Goal: Navigation & Orientation: Find specific page/section

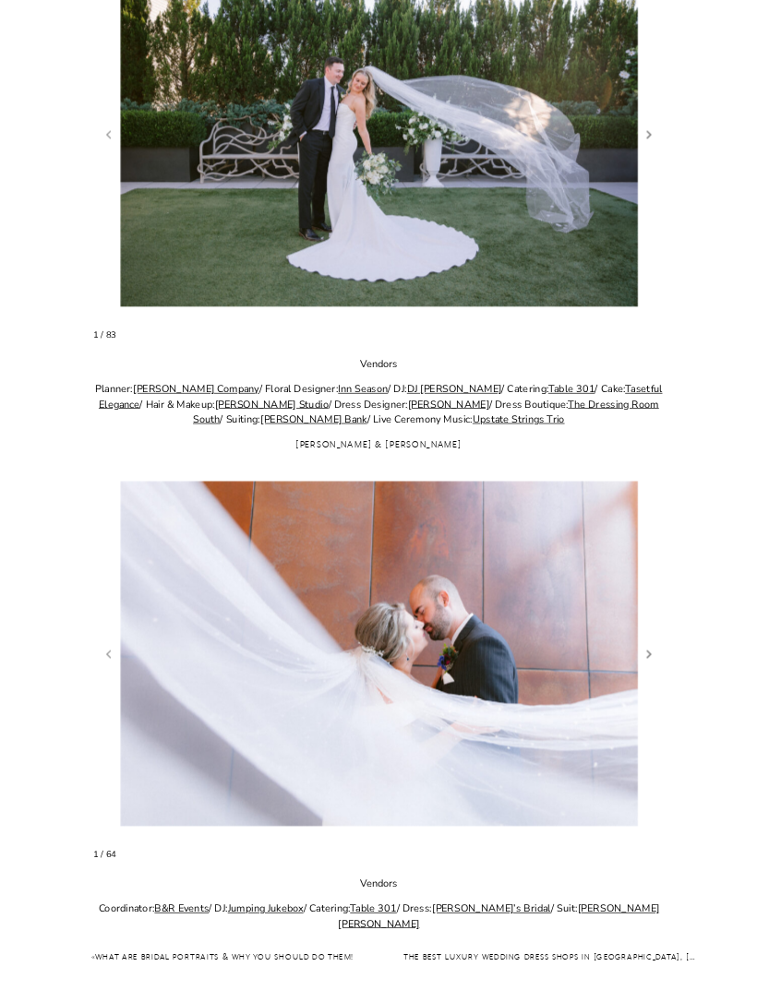
scroll to position [1110, 0]
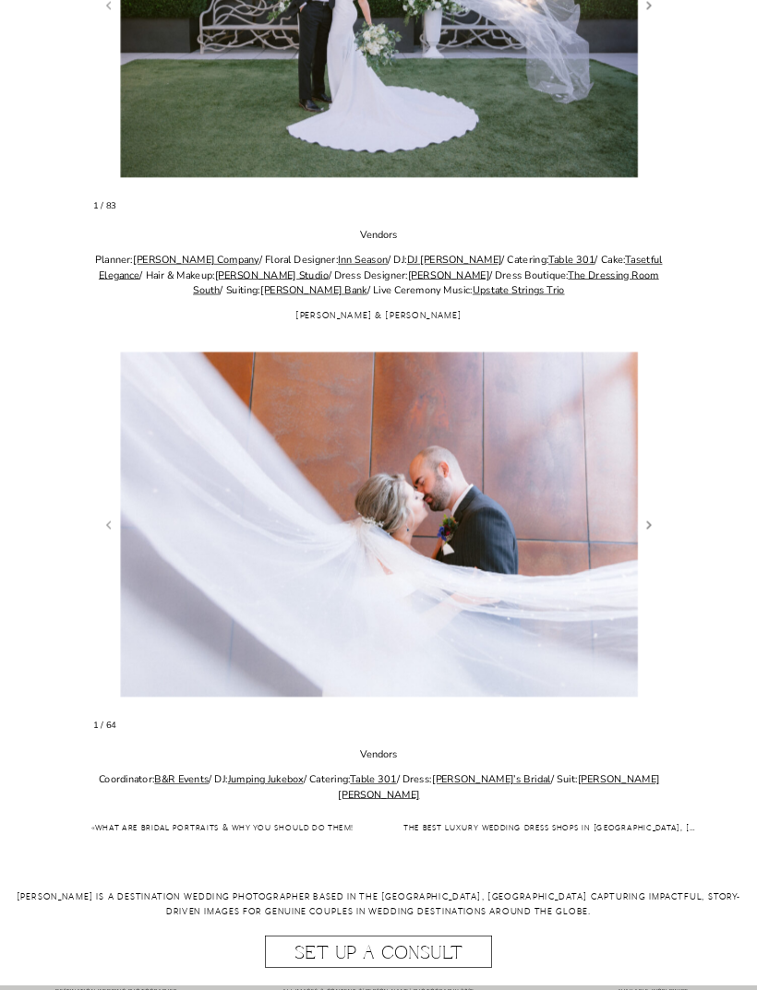
click at [660, 522] on figure "1 / 64" at bounding box center [378, 523] width 570 height 379
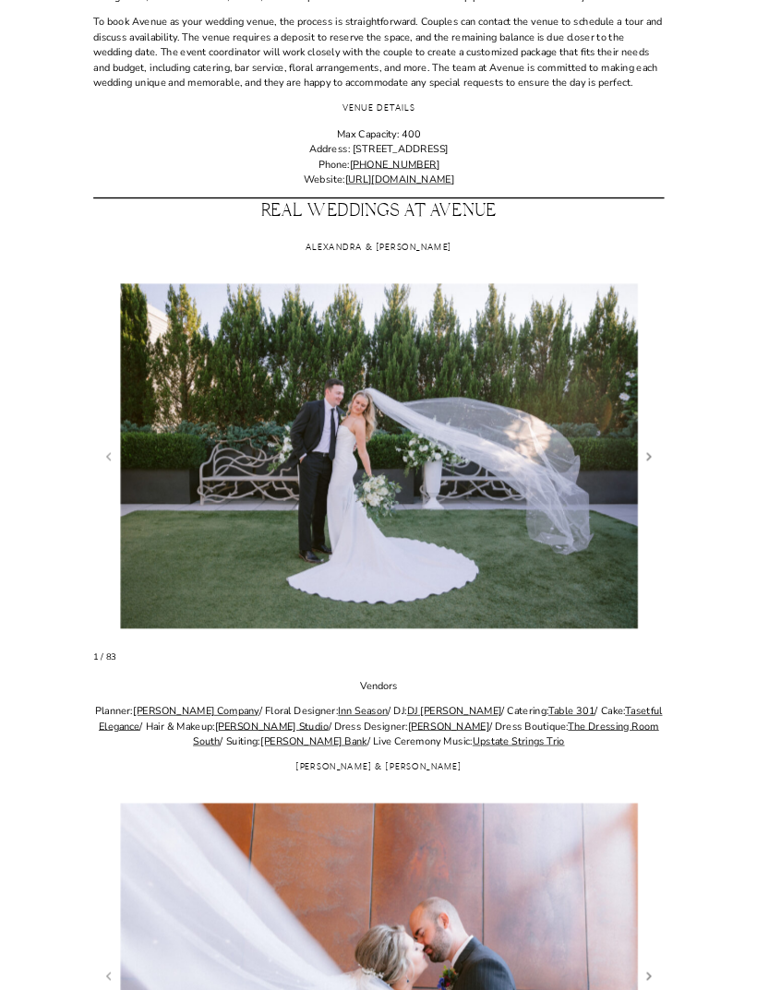
scroll to position [653, 0]
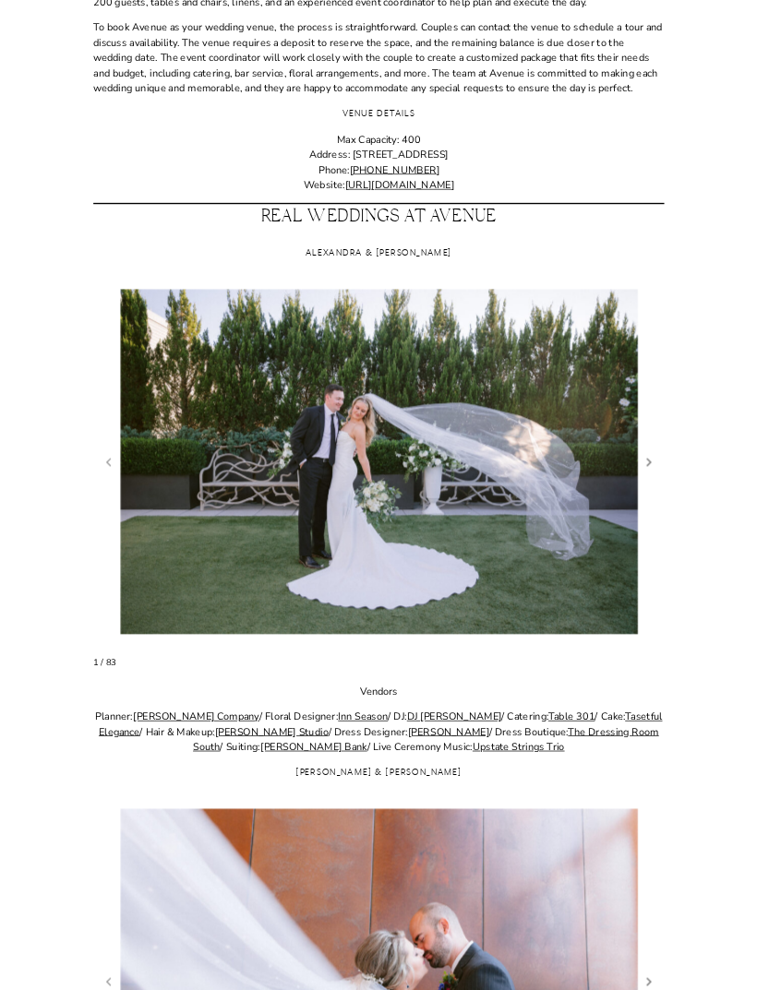
click at [662, 462] on figure "1 / 83" at bounding box center [378, 460] width 570 height 379
click at [654, 460] on link "Next slide" at bounding box center [650, 461] width 18 height 19
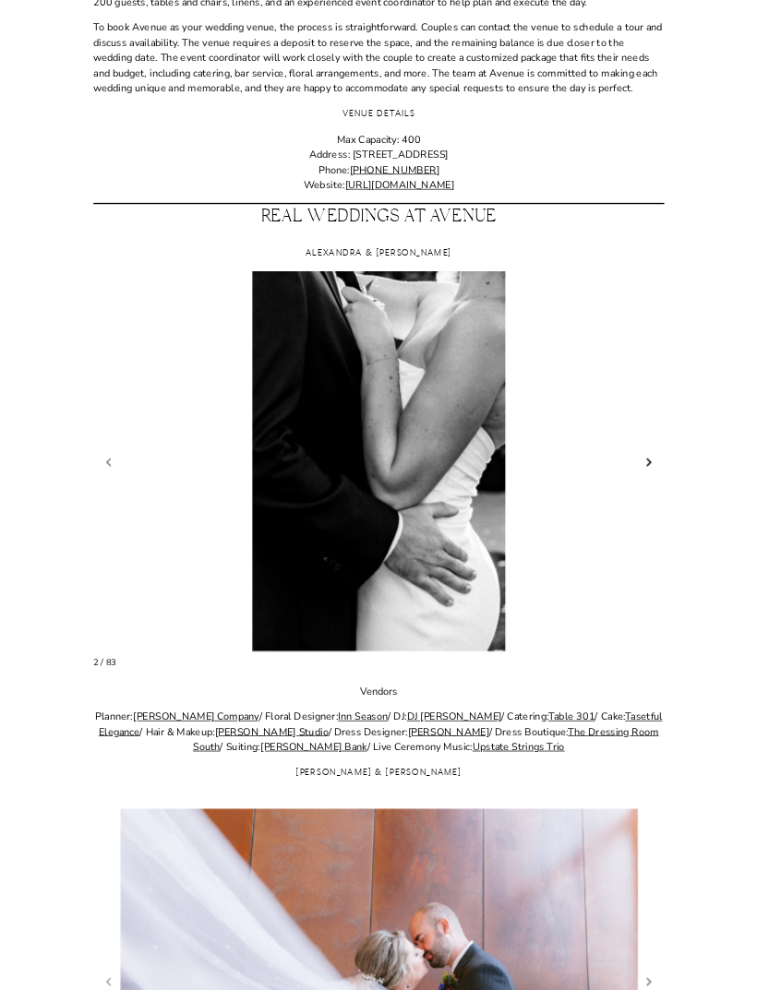
click at [652, 461] on link "Next slide" at bounding box center [650, 461] width 18 height 19
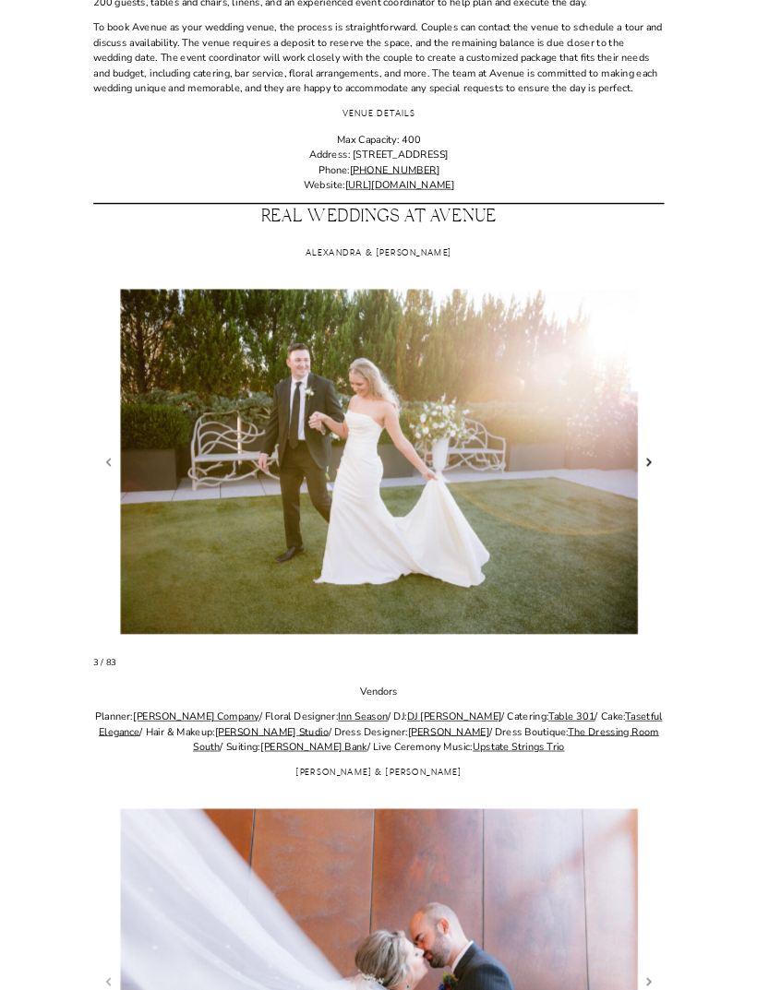
click at [652, 456] on link "Next slide" at bounding box center [650, 461] width 18 height 19
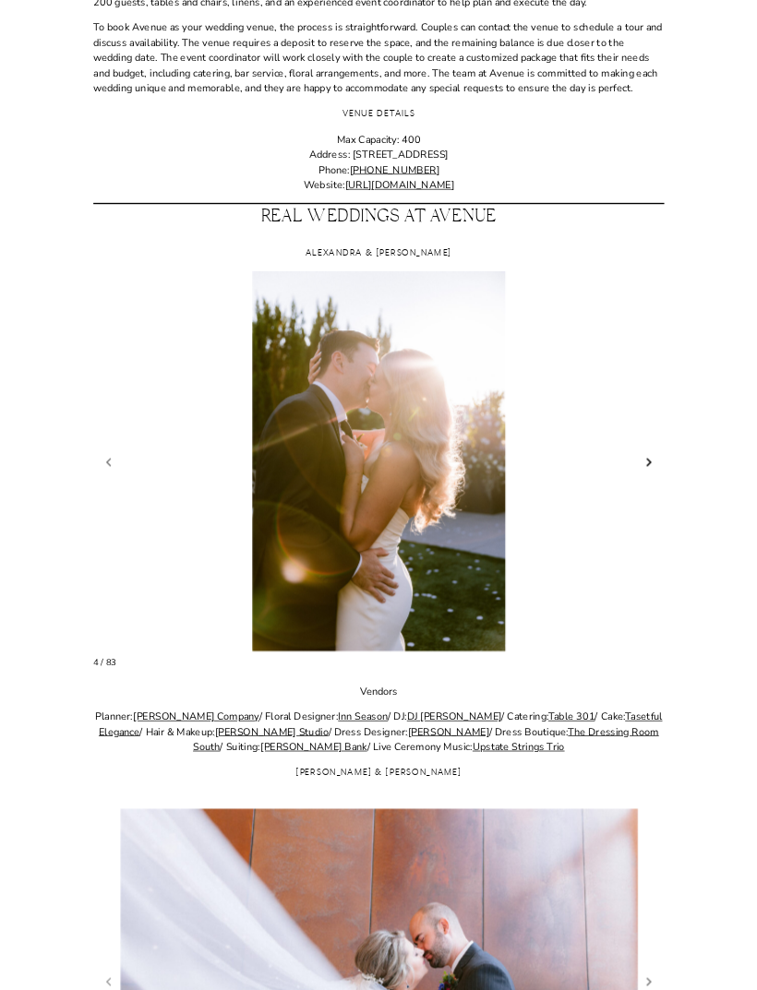
click at [650, 457] on link "Next slide" at bounding box center [650, 461] width 18 height 19
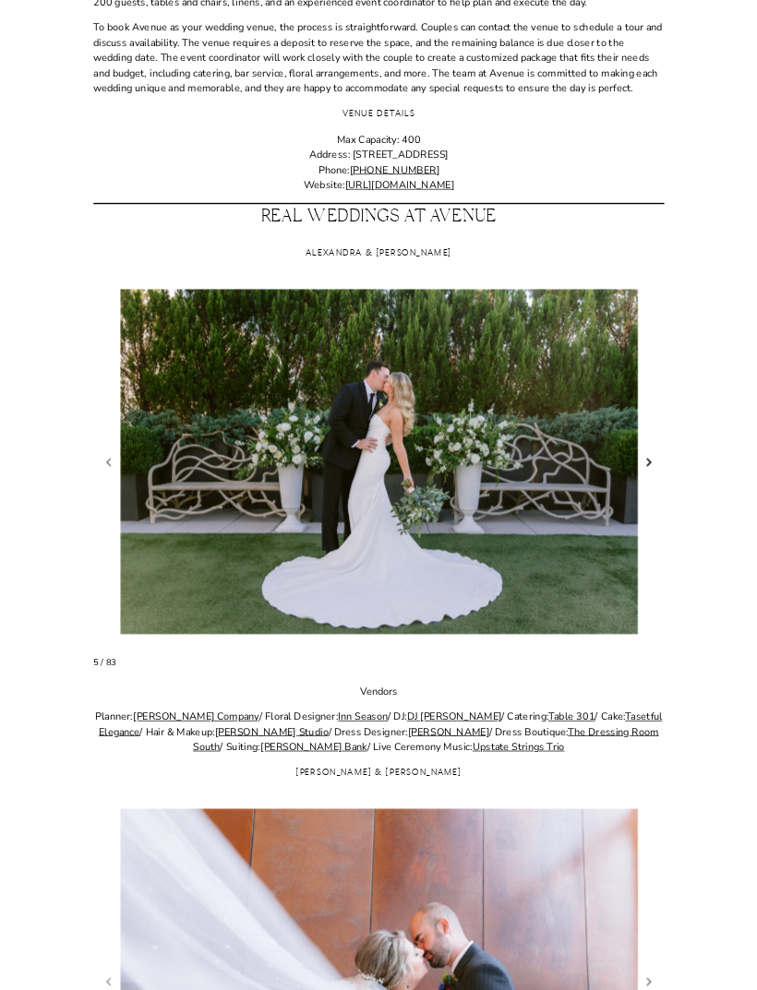
click at [649, 462] on link "Next slide" at bounding box center [650, 461] width 18 height 19
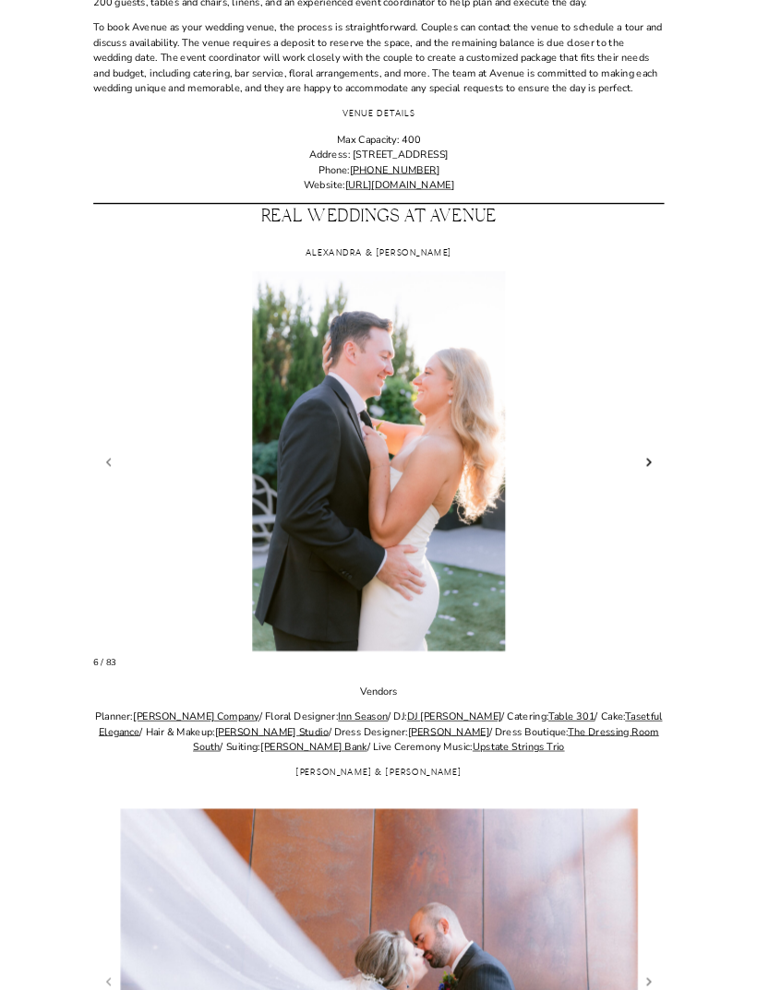
click at [648, 461] on link "Next slide" at bounding box center [650, 461] width 18 height 19
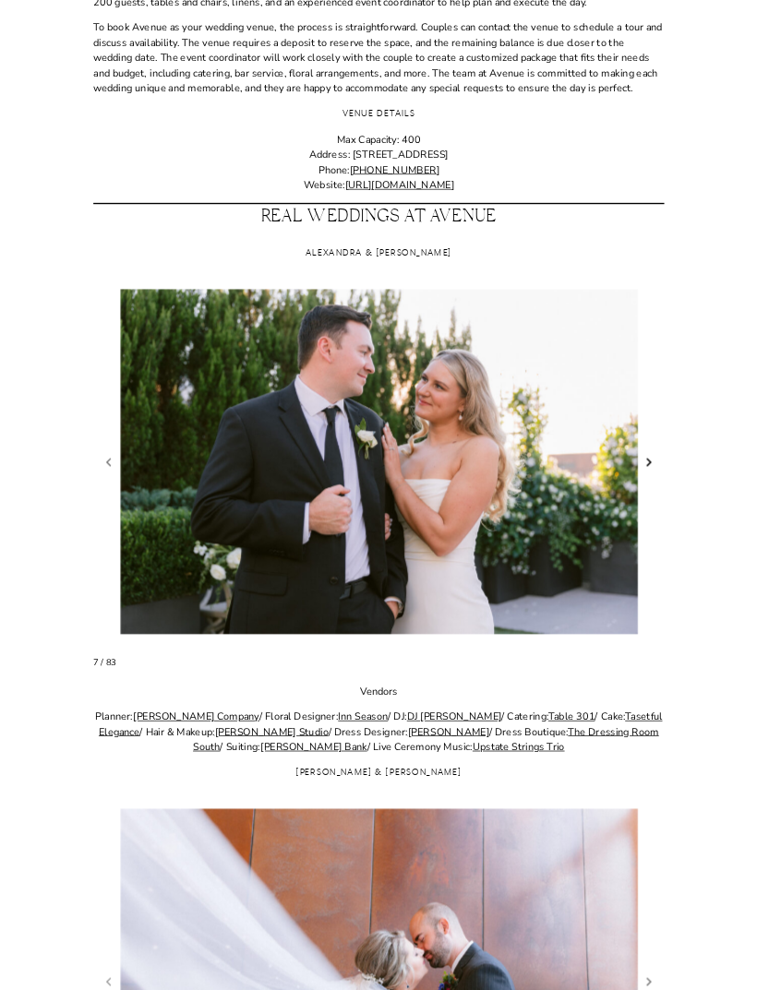
click at [648, 462] on link "Next slide" at bounding box center [650, 461] width 18 height 19
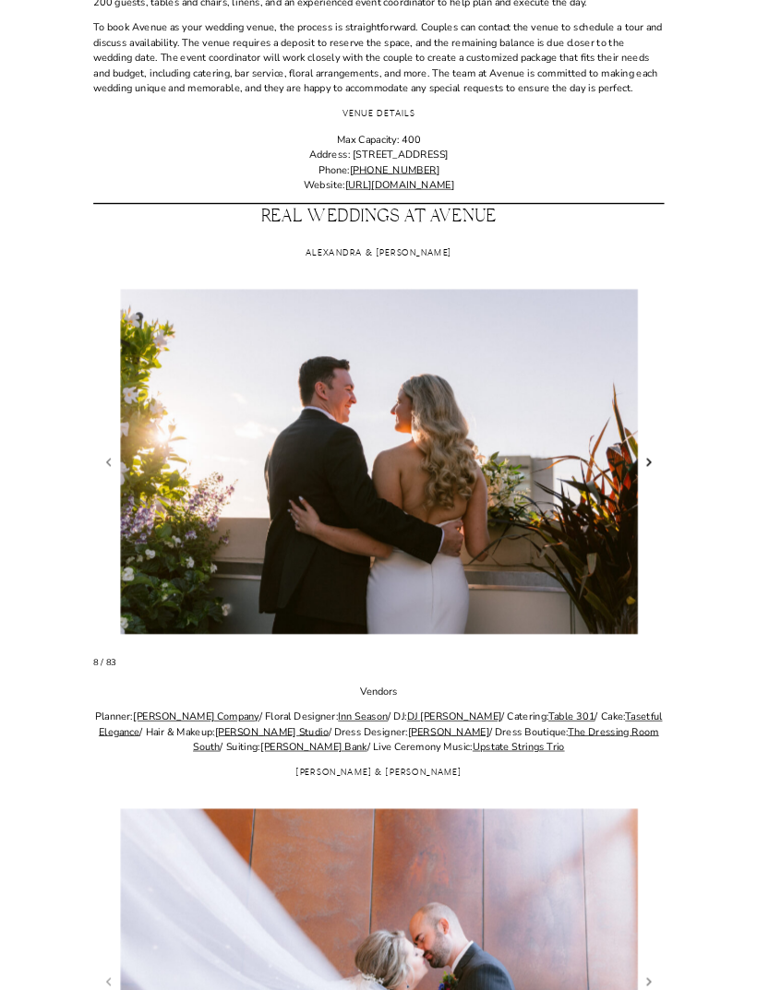
click at [645, 462] on link "Next slide" at bounding box center [650, 461] width 18 height 19
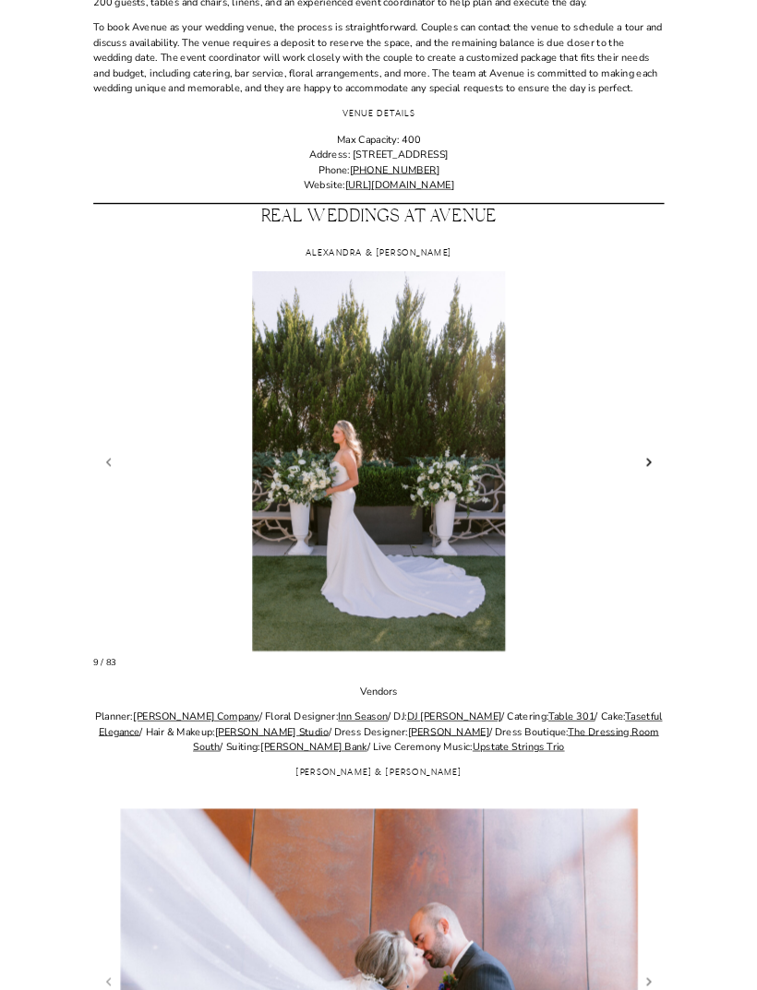
click at [644, 463] on link "Next slide" at bounding box center [650, 461] width 18 height 19
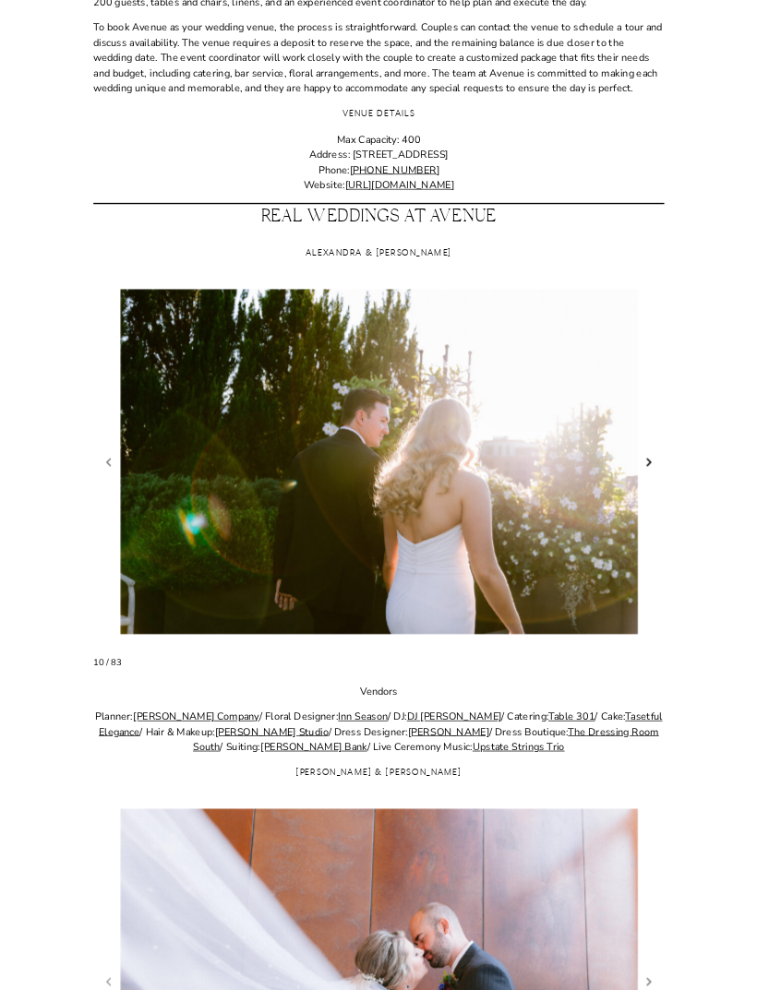
click at [644, 464] on link "Next slide" at bounding box center [650, 461] width 18 height 19
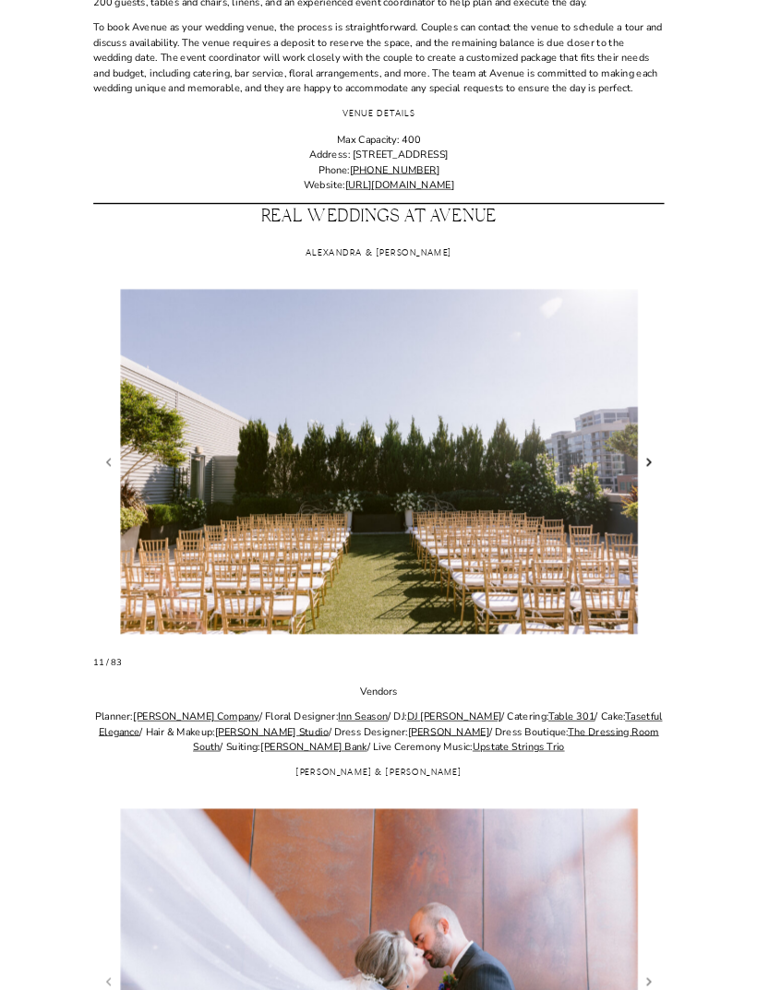
click at [644, 463] on link "Next slide" at bounding box center [650, 461] width 18 height 19
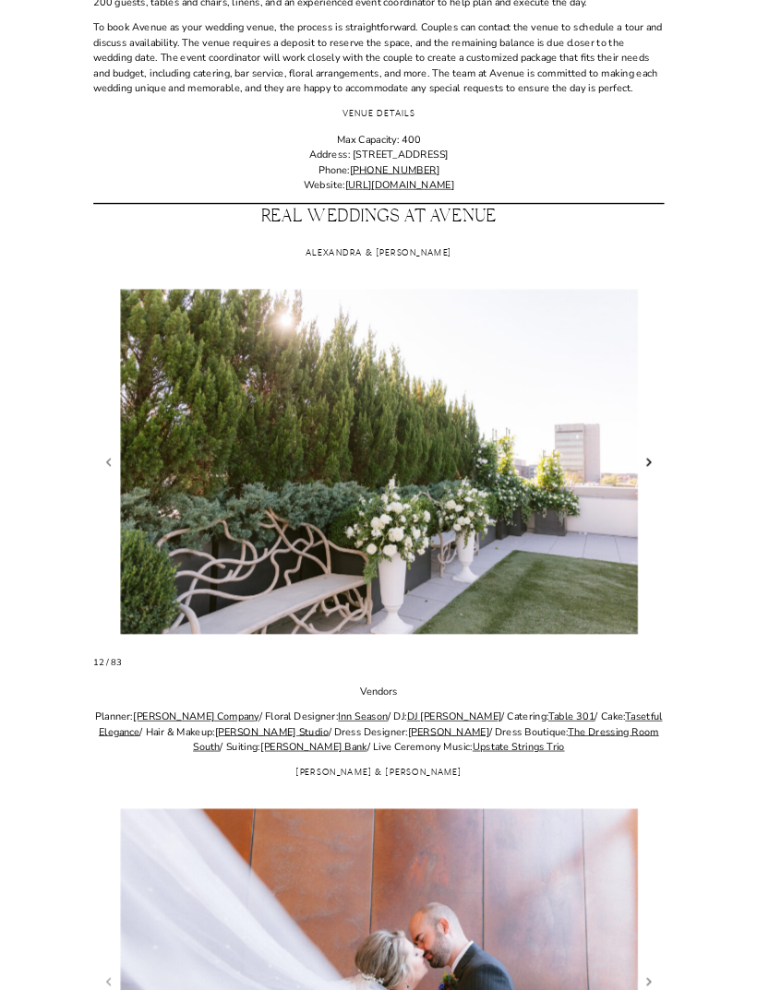
click at [643, 465] on link "Next slide" at bounding box center [650, 461] width 18 height 19
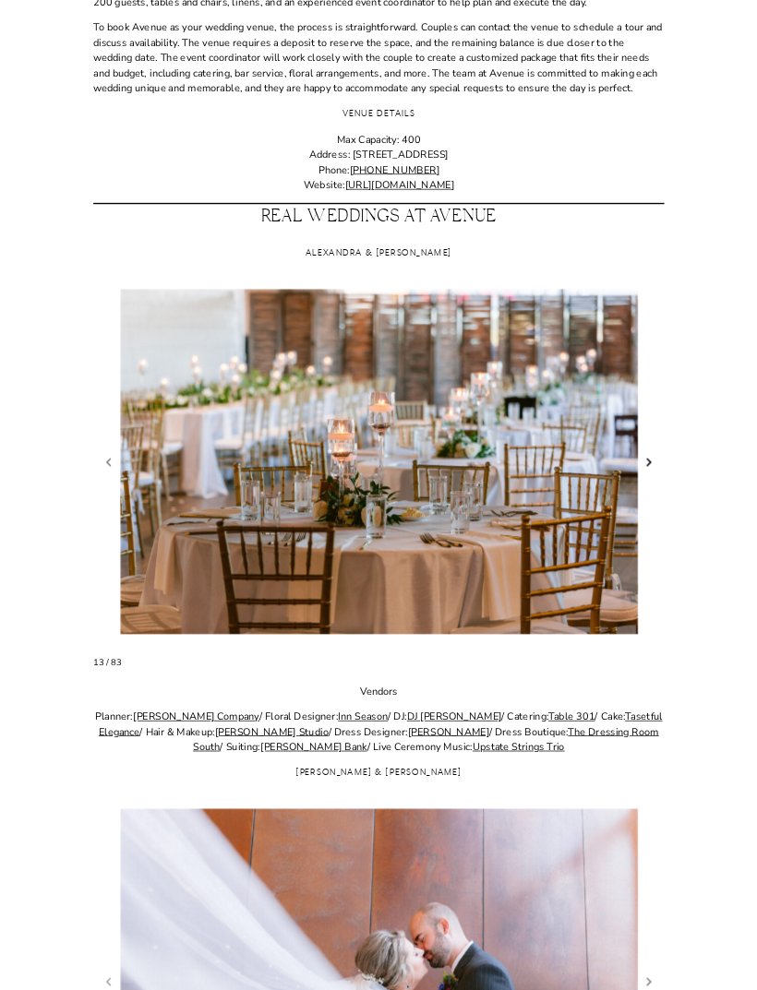
click at [641, 463] on link "Next slide" at bounding box center [650, 461] width 18 height 19
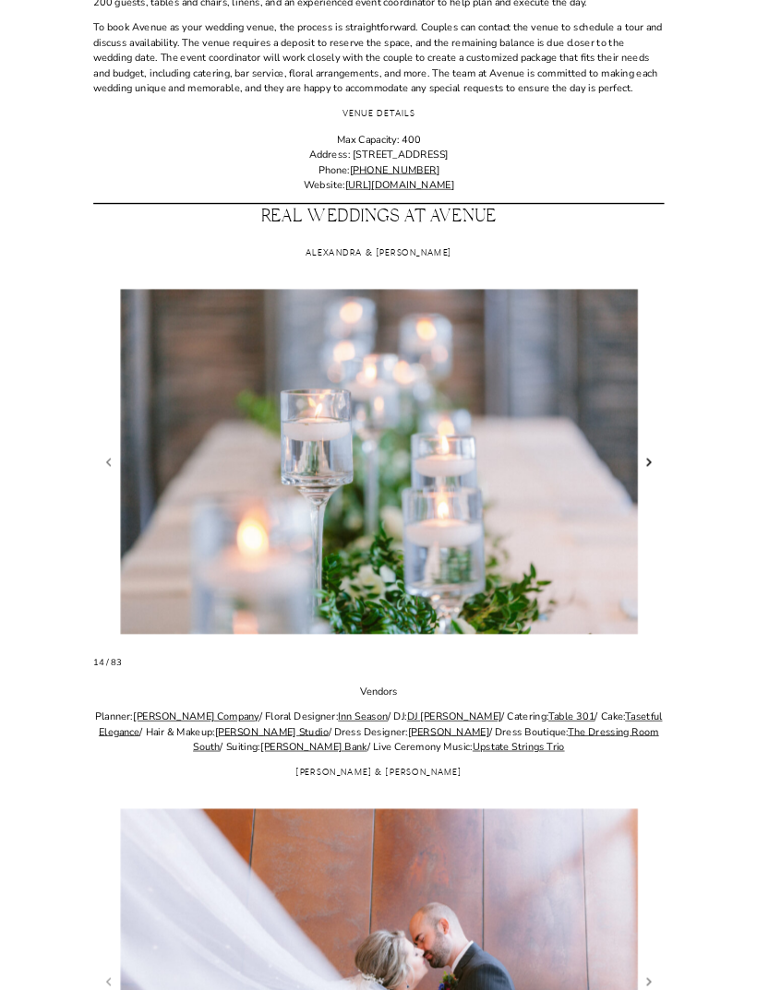
click at [644, 462] on link "Next slide" at bounding box center [650, 461] width 18 height 19
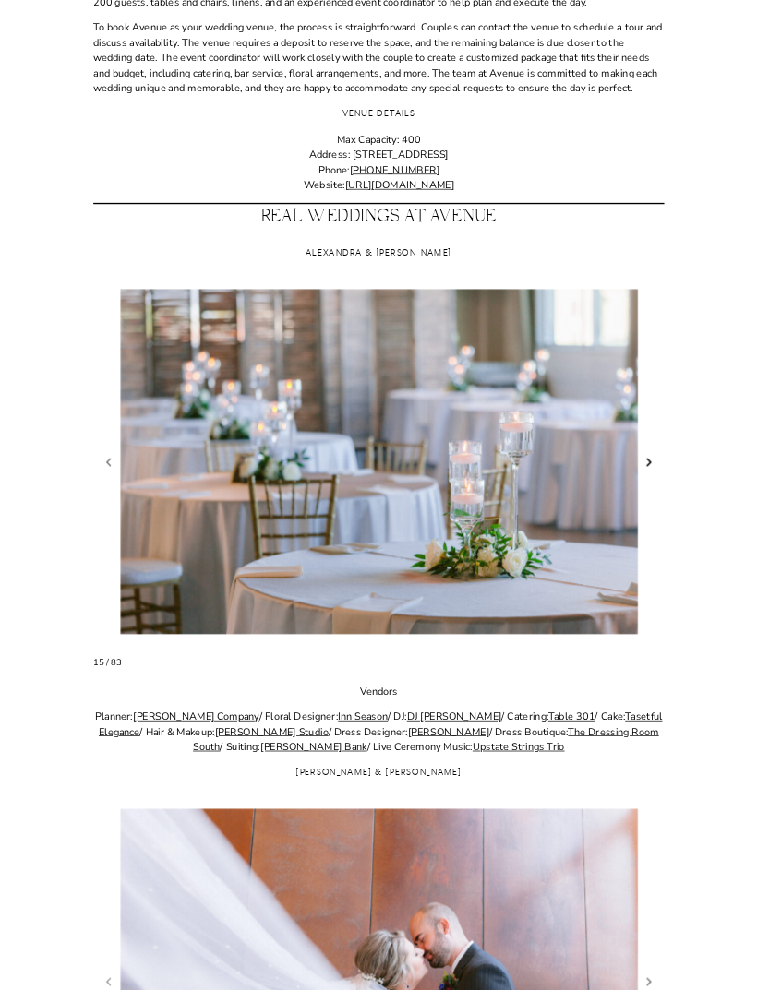
click at [641, 461] on link "Next slide" at bounding box center [650, 461] width 18 height 19
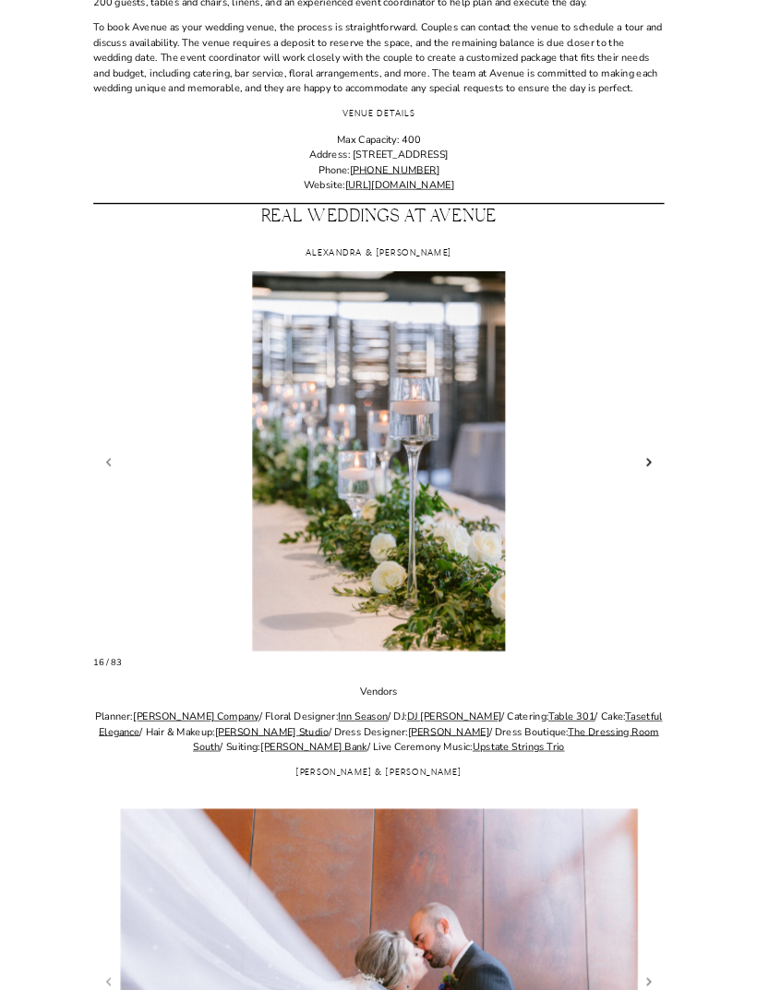
click at [645, 458] on link "Next slide" at bounding box center [650, 461] width 18 height 19
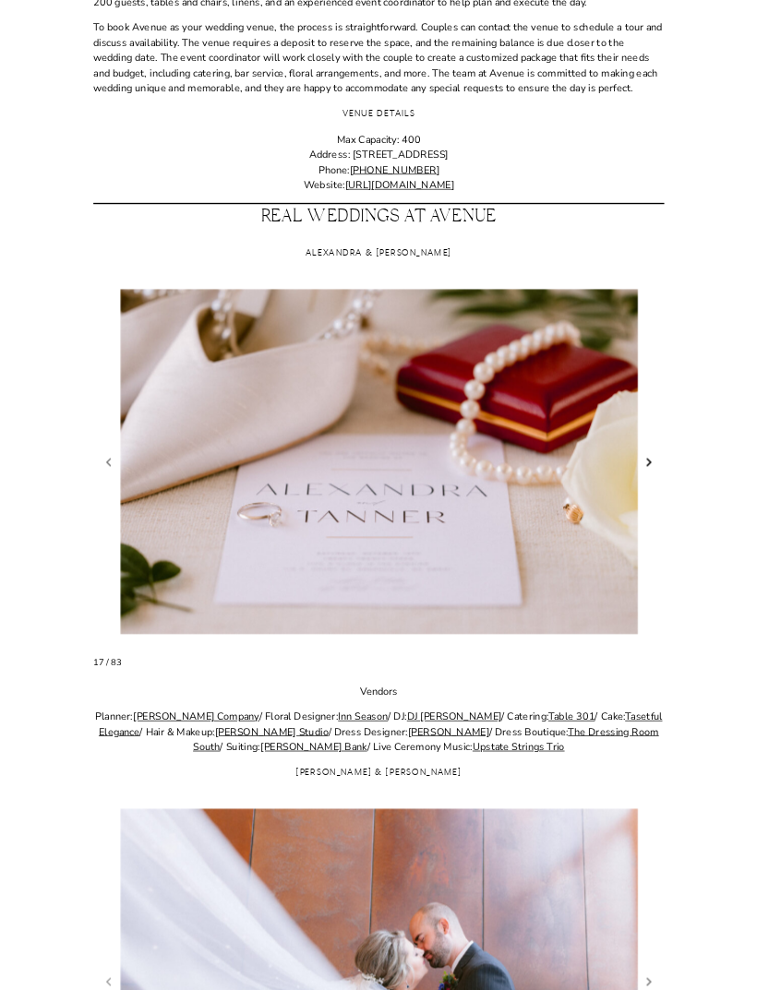
click at [646, 461] on link "Next slide" at bounding box center [650, 461] width 18 height 19
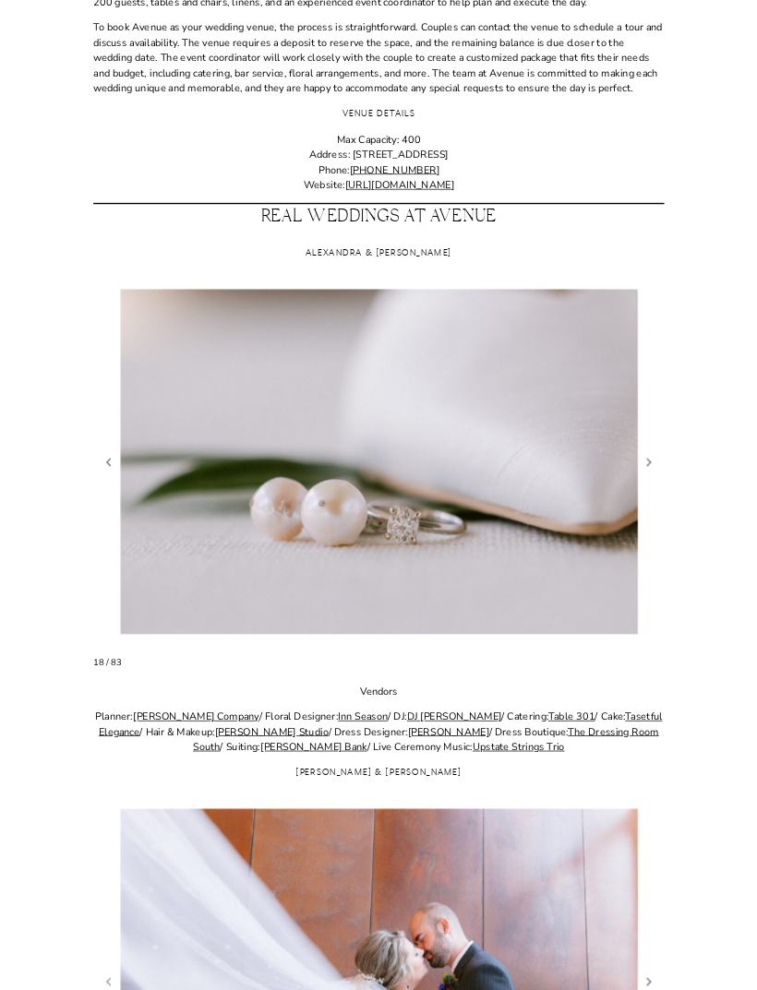
click at [640, 462] on figure "18 / 83" at bounding box center [378, 460] width 570 height 379
click at [649, 462] on link "Next slide" at bounding box center [650, 461] width 18 height 19
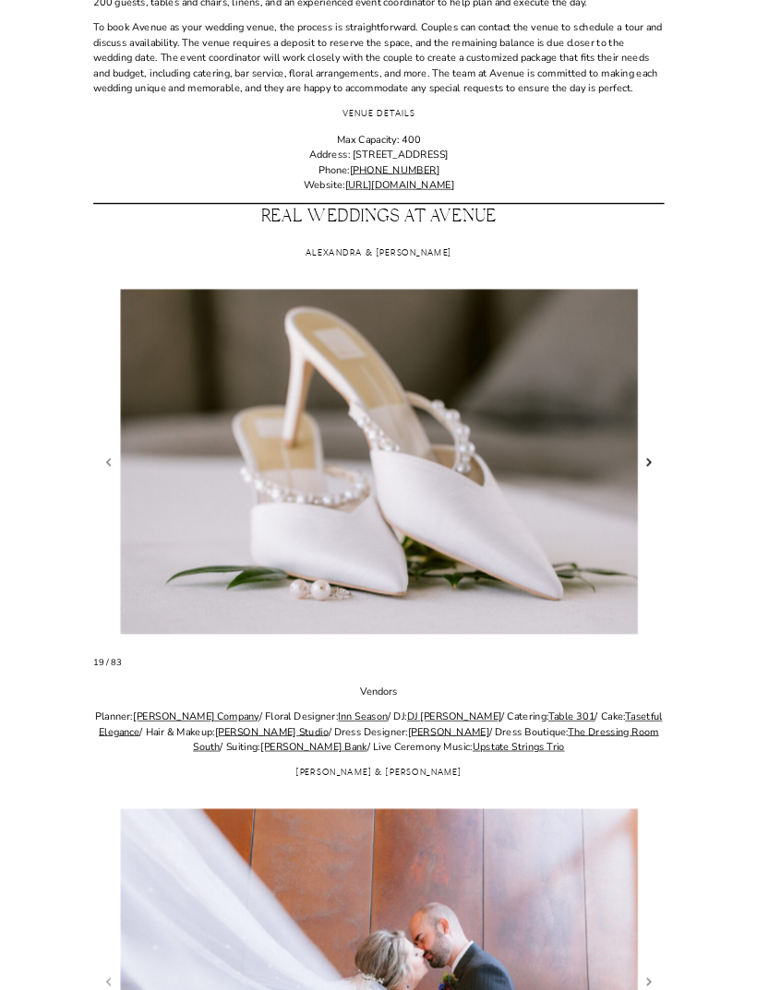
click at [645, 462] on link "Next slide" at bounding box center [650, 461] width 18 height 19
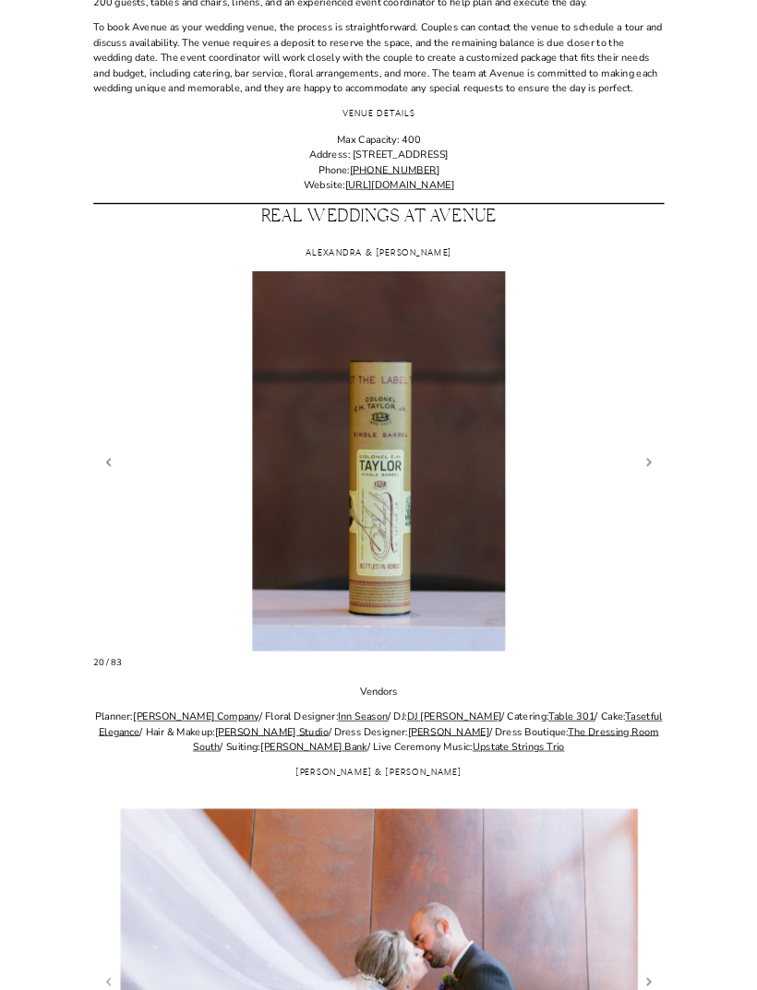
click at [642, 467] on figure "20 / 83" at bounding box center [378, 460] width 570 height 379
click at [647, 463] on link "Next slide" at bounding box center [650, 461] width 18 height 19
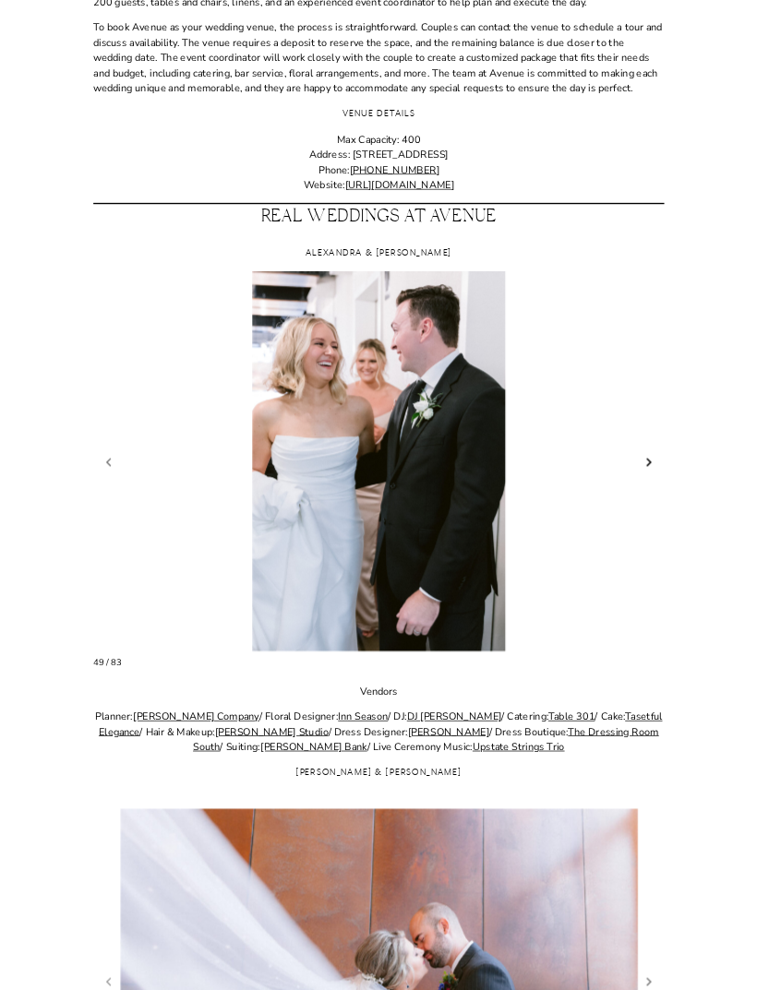
click at [648, 461] on link "Next slide" at bounding box center [650, 461] width 18 height 19
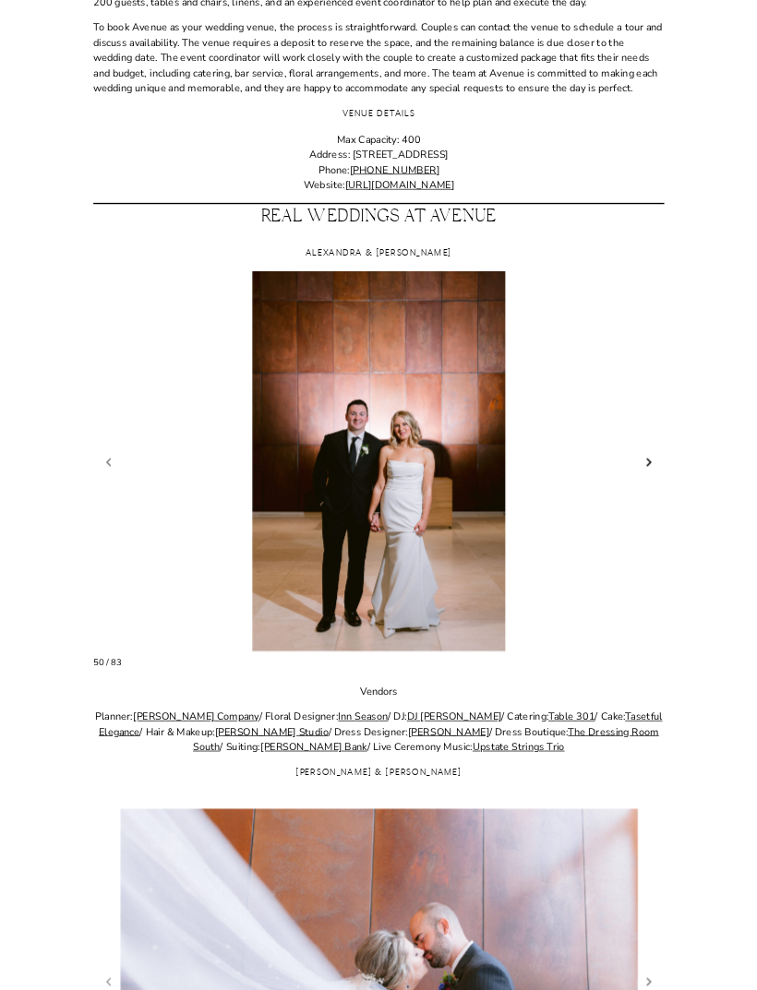
click at [642, 457] on link "Next slide" at bounding box center [650, 461] width 18 height 19
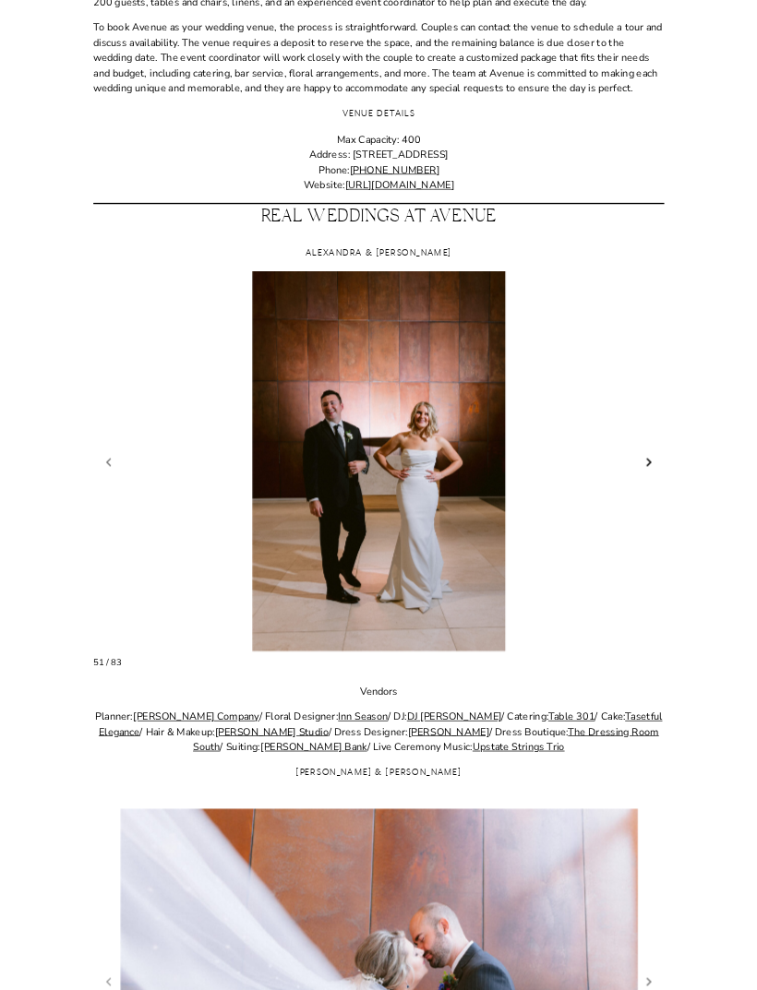
click at [642, 461] on link "Next slide" at bounding box center [650, 461] width 18 height 19
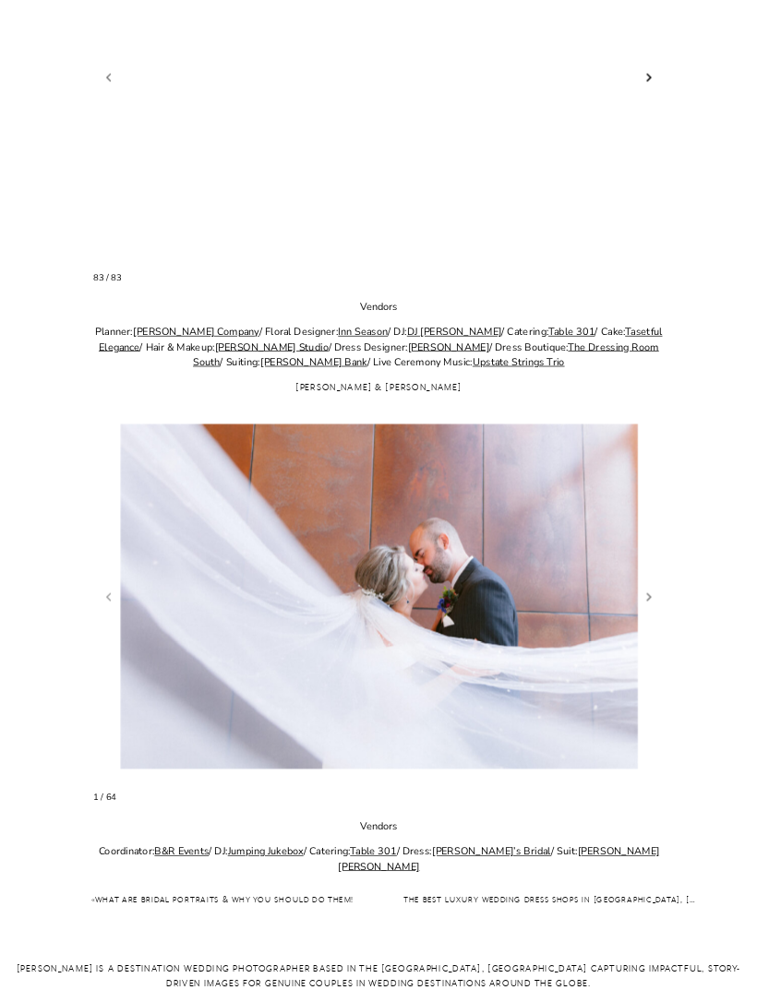
scroll to position [1110, 0]
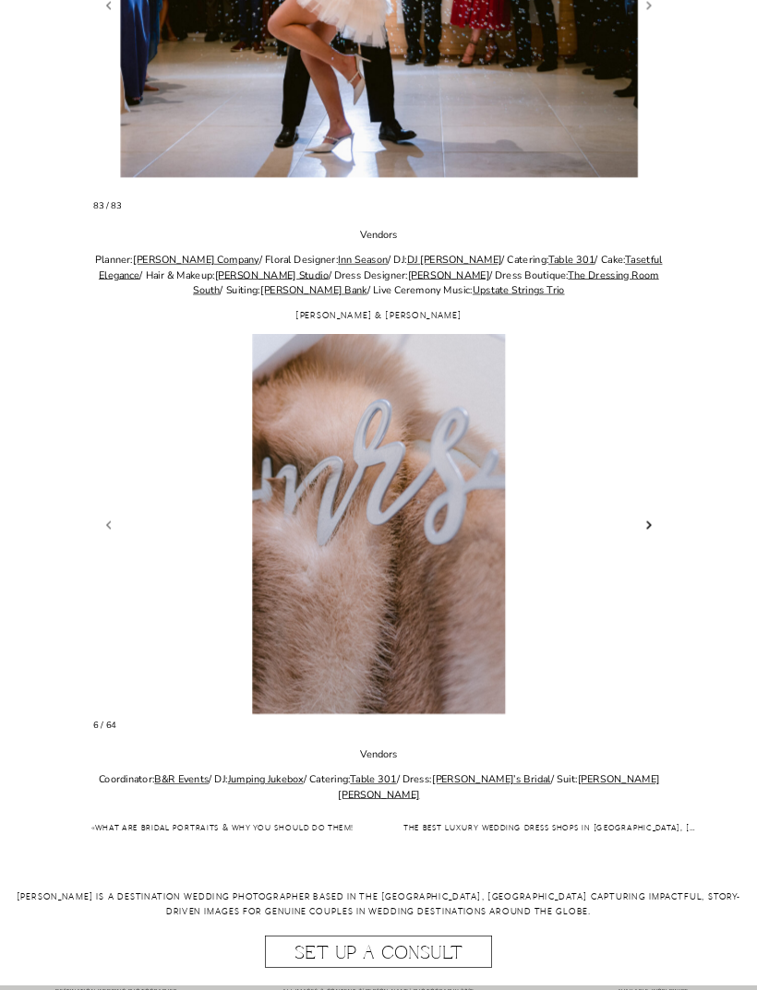
click at [652, 524] on link "Next slide" at bounding box center [650, 524] width 18 height 19
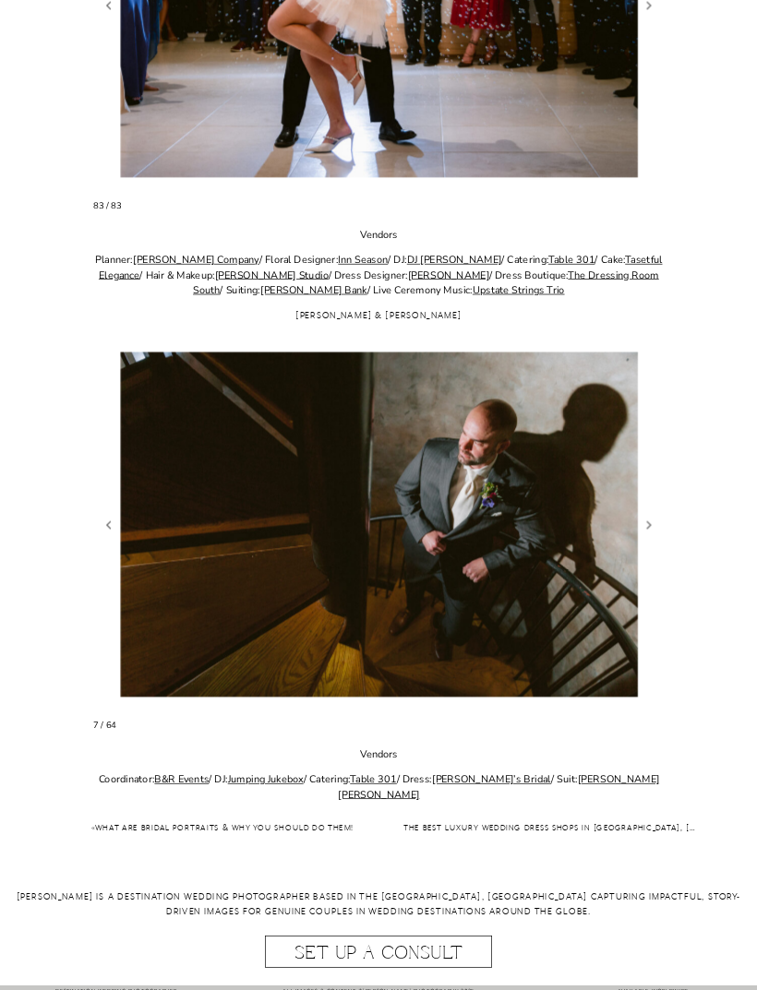
click at [652, 530] on figure "7 / 64" at bounding box center [378, 523] width 570 height 379
click at [655, 523] on link "Next slide" at bounding box center [650, 524] width 18 height 19
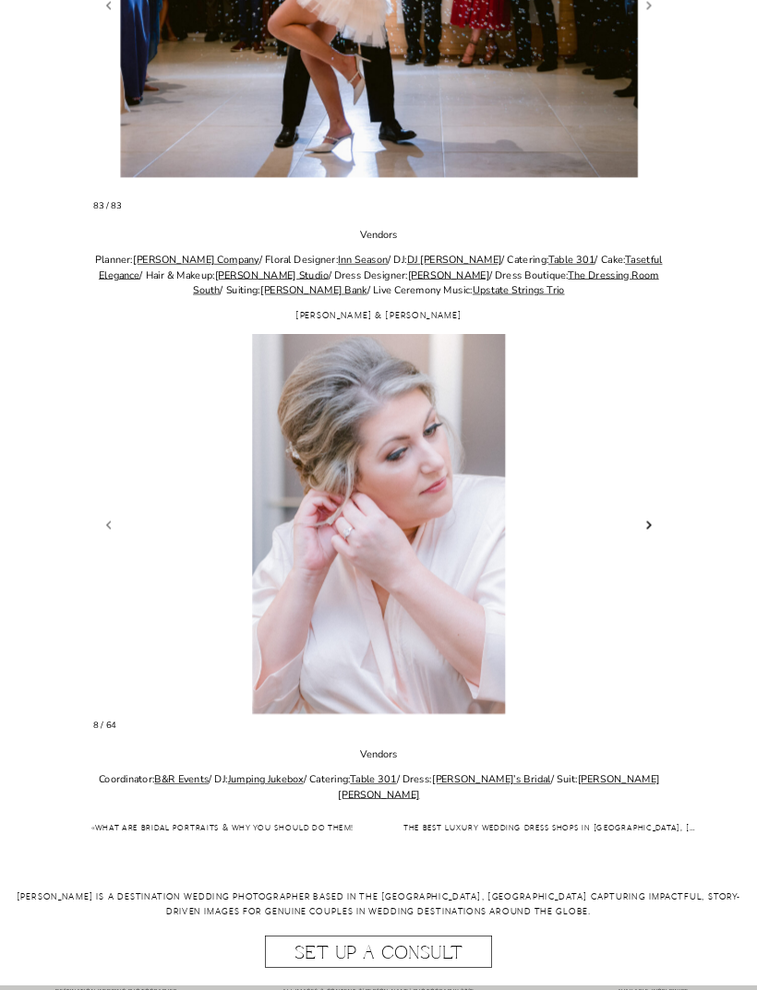
click at [651, 528] on link "Next slide" at bounding box center [650, 524] width 18 height 19
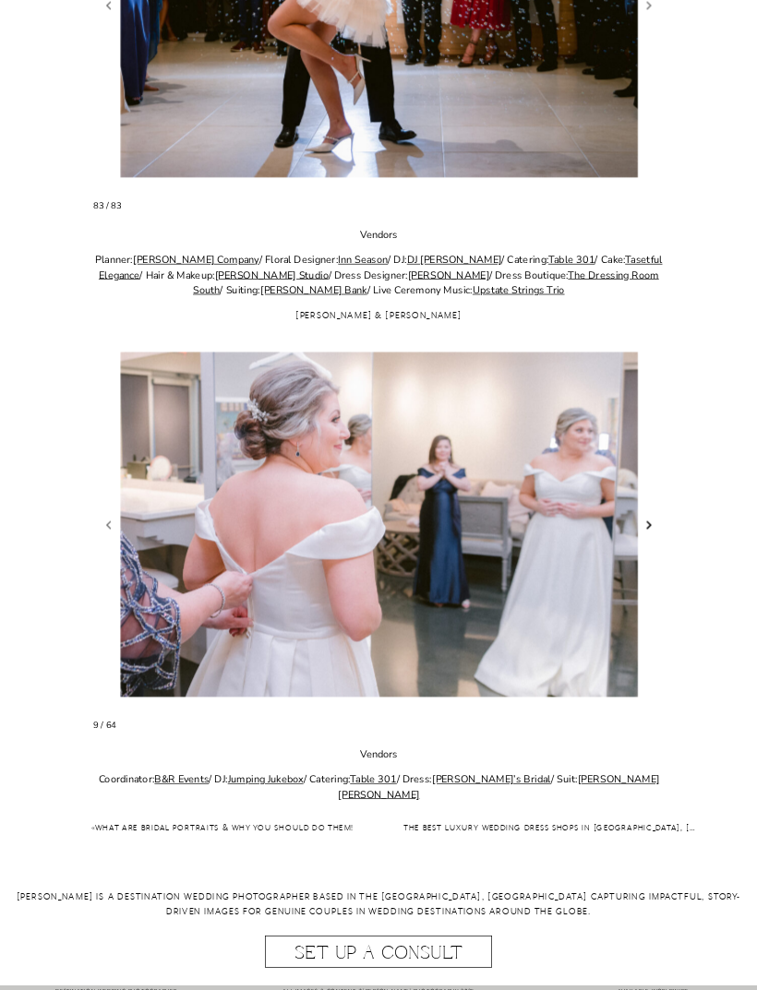
click at [654, 526] on link "Next slide" at bounding box center [650, 524] width 18 height 19
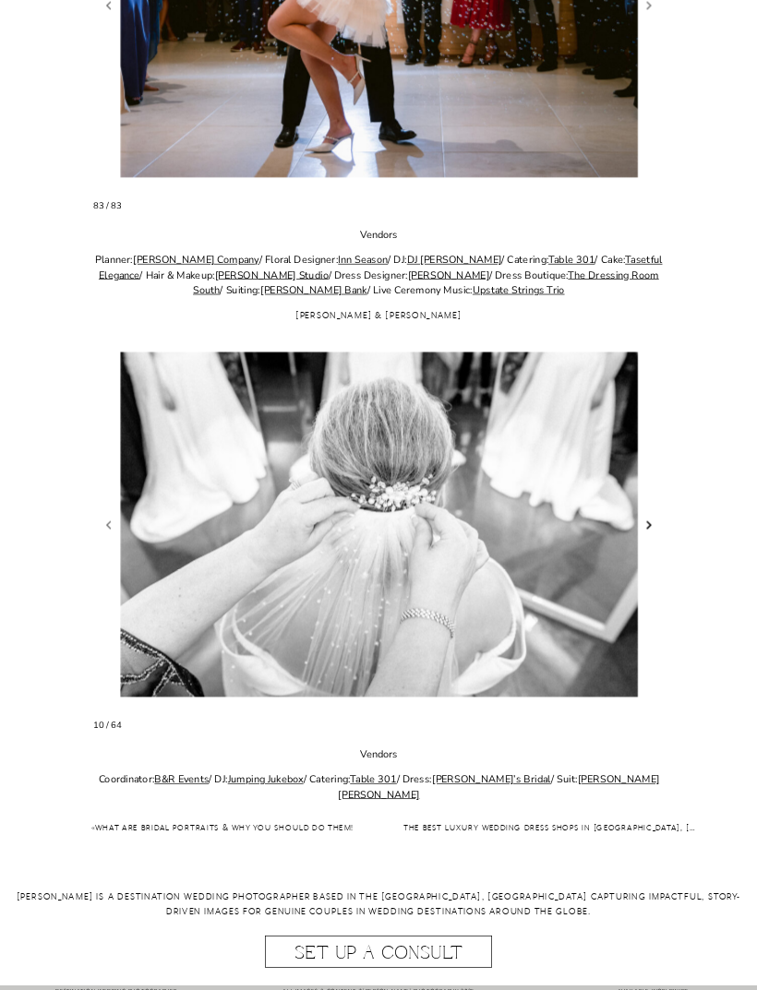
click at [654, 526] on link "Next slide" at bounding box center [650, 524] width 18 height 19
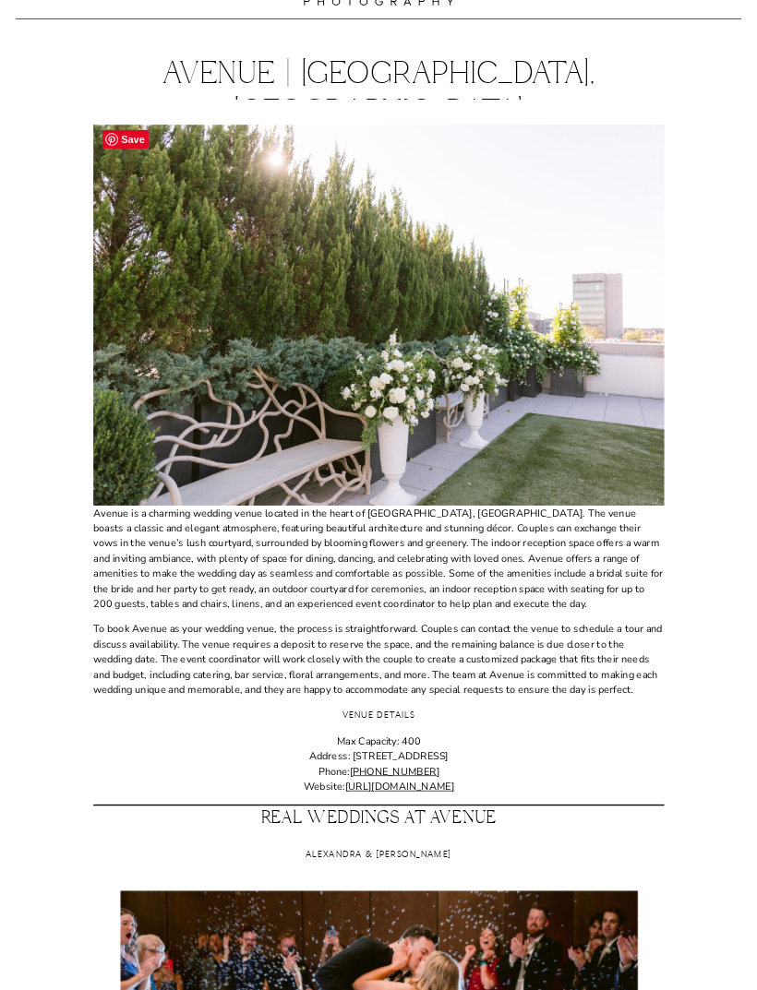
scroll to position [51, 0]
click at [444, 785] on link "[URL][DOMAIN_NAME]" at bounding box center [399, 787] width 109 height 14
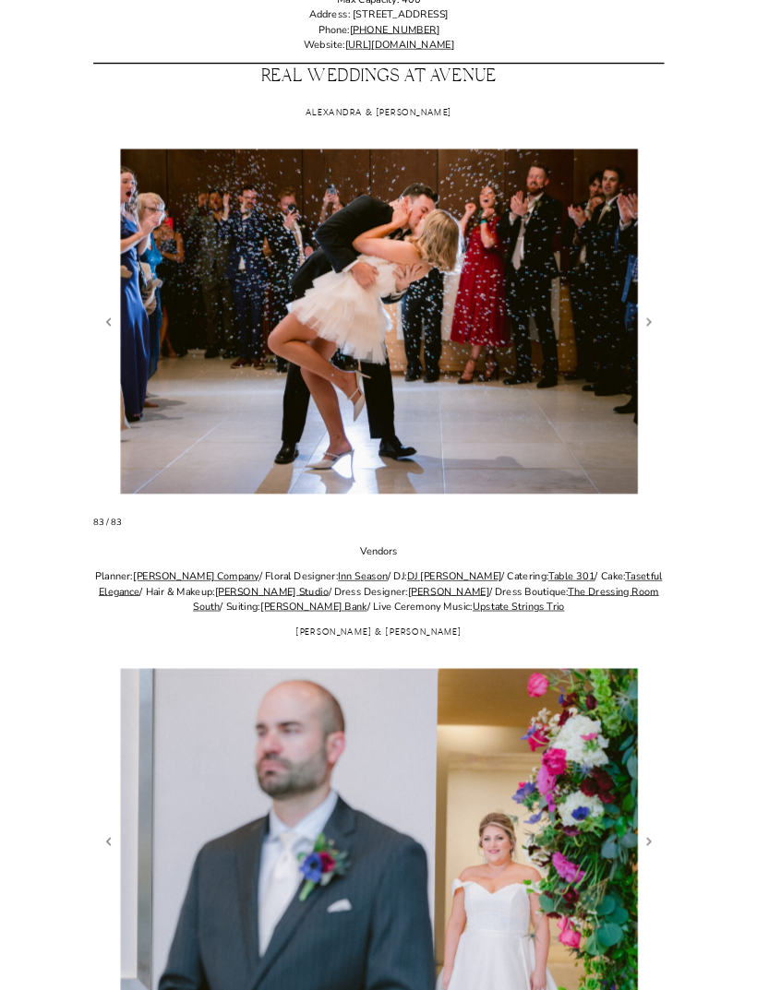
scroll to position [793, 0]
click at [548, 570] on link "Table 301" at bounding box center [571, 577] width 47 height 14
